Goal: Task Accomplishment & Management: Manage account settings

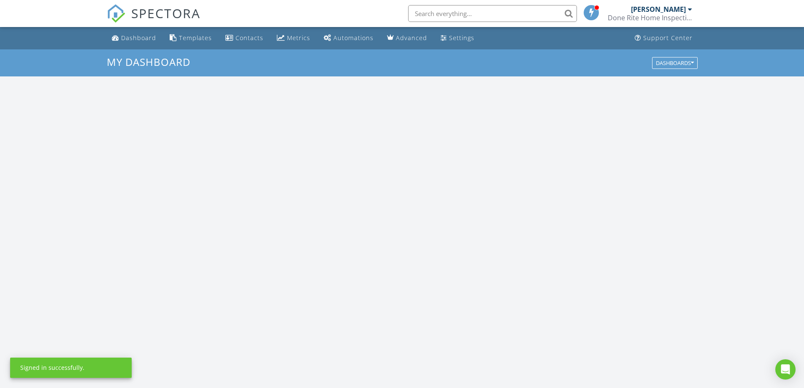
scroll to position [781, 817]
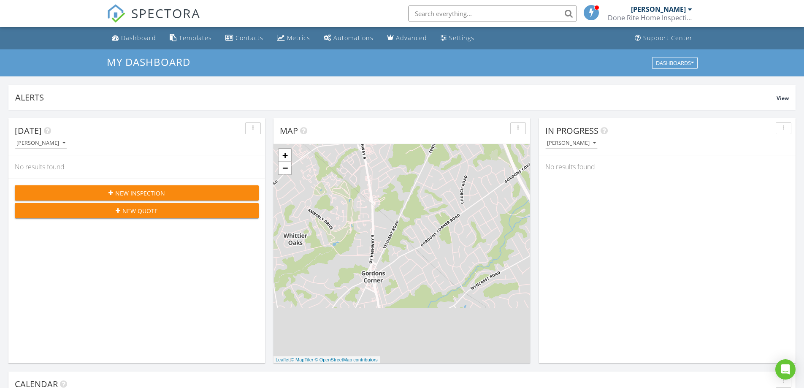
click at [655, 16] on div "Done Rite Home Inspection Service LLC" at bounding box center [649, 17] width 84 height 8
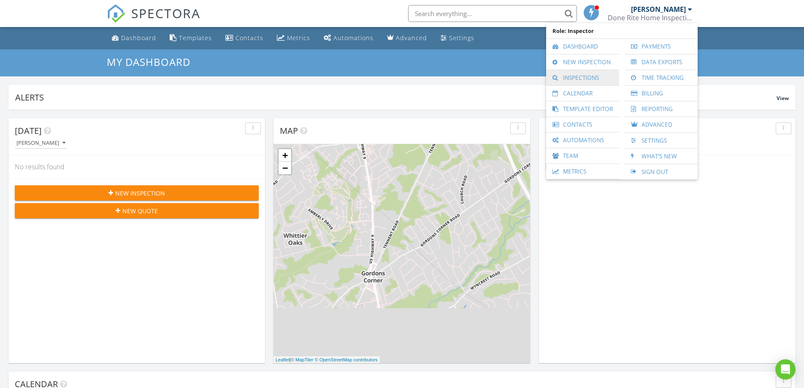
click at [566, 78] on link "Inspections" at bounding box center [582, 77] width 65 height 15
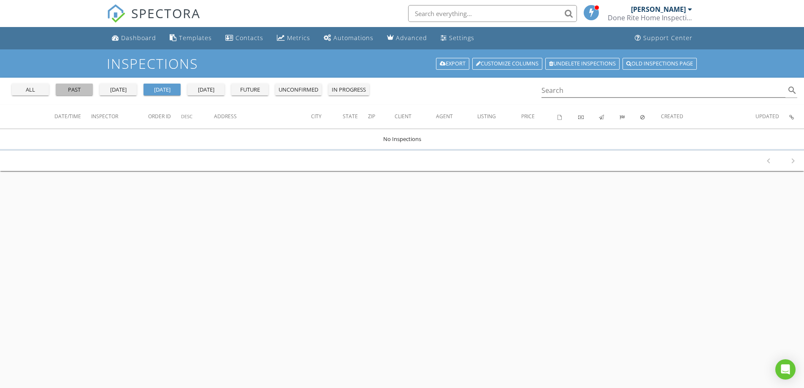
click at [73, 85] on button "past" at bounding box center [74, 90] width 37 height 12
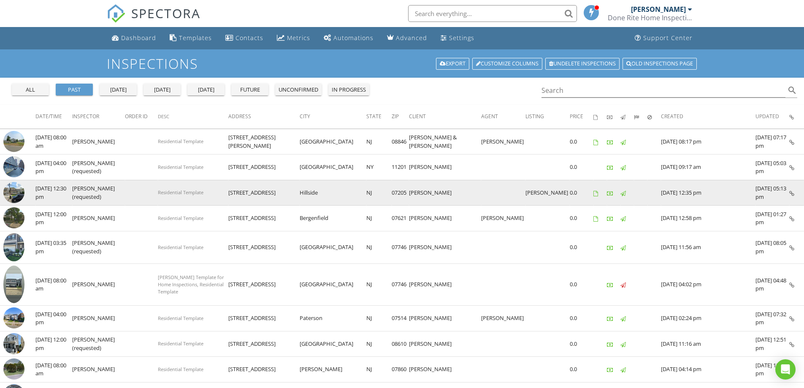
click at [17, 190] on img at bounding box center [13, 192] width 21 height 21
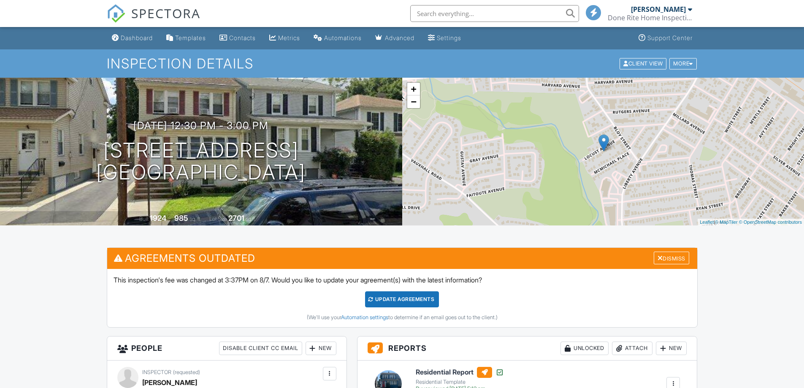
scroll to position [127, 0]
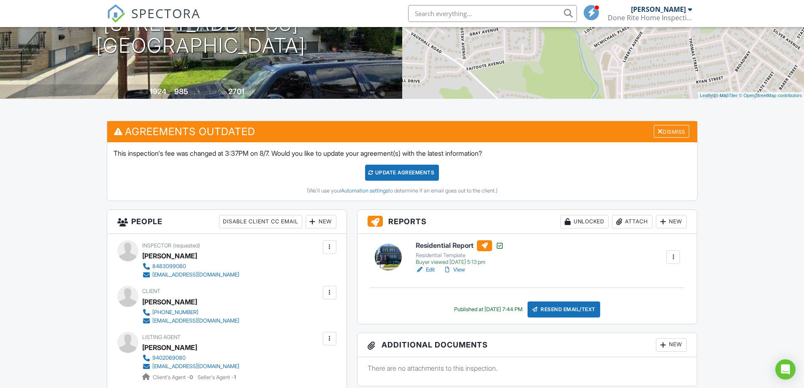
click at [428, 268] on link "Edit" at bounding box center [424, 269] width 19 height 8
